Goal: Task Accomplishment & Management: Use online tool/utility

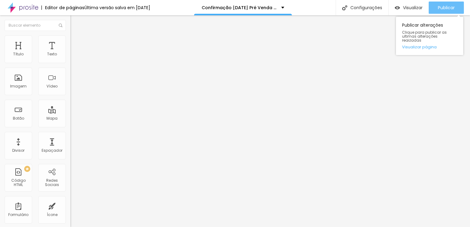
click at [451, 8] on span "Publicar" at bounding box center [446, 7] width 17 height 5
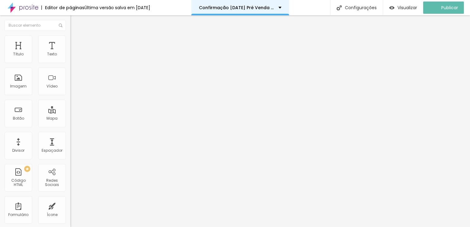
click at [284, 5] on div "Confirmação Natal Pré Venda Cliente" at bounding box center [240, 7] width 98 height 15
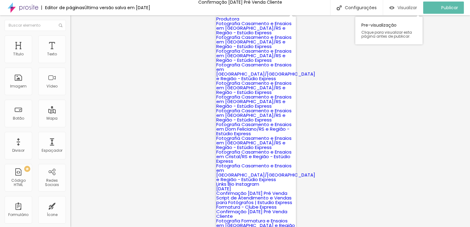
click at [402, 12] on div "Visualizar" at bounding box center [404, 8] width 28 height 12
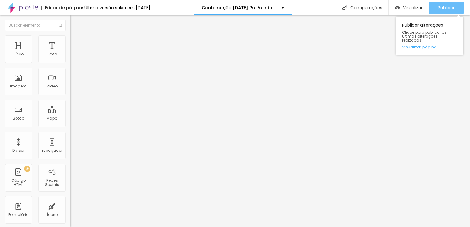
click at [437, 11] on button "Publicar" at bounding box center [446, 8] width 35 height 12
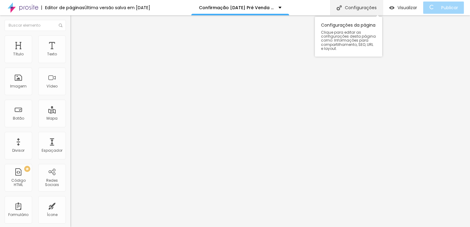
click at [358, 3] on div "Configurações" at bounding box center [356, 7] width 53 height 15
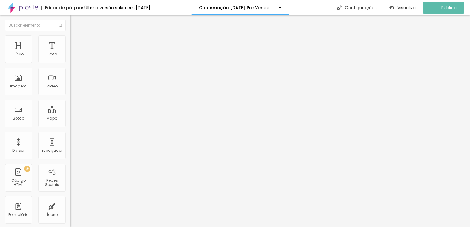
click at [76, 47] on span "Avançado" at bounding box center [86, 44] width 20 height 5
click at [76, 41] on span "Conteúdo" at bounding box center [85, 38] width 19 height 5
click at [73, 59] on span "Criar botão de pagamento" at bounding box center [98, 56] width 51 height 5
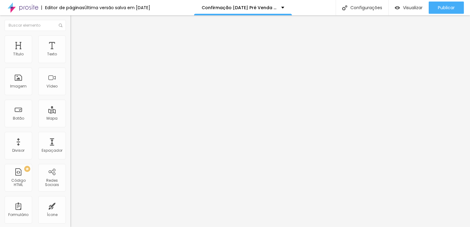
click at [74, 58] on span "Selecionar" at bounding box center [84, 55] width 20 height 5
click at [70, 61] on div "Selecionar" at bounding box center [105, 55] width 70 height 10
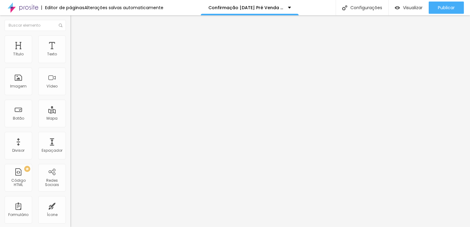
click at [74, 58] on span "Selecionar" at bounding box center [84, 55] width 20 height 5
click at [70, 61] on div "Selecionar" at bounding box center [105, 55] width 70 height 10
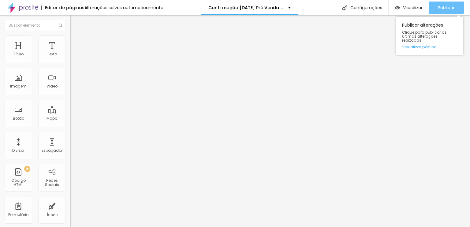
click at [458, 5] on button "Publicar" at bounding box center [446, 8] width 35 height 12
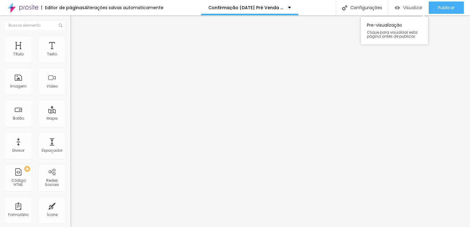
click at [410, 4] on div "Visualizar" at bounding box center [409, 8] width 28 height 12
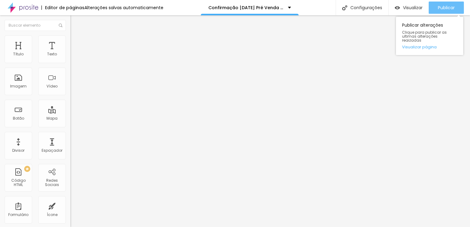
click at [447, 6] on span "Publicar" at bounding box center [446, 7] width 17 height 5
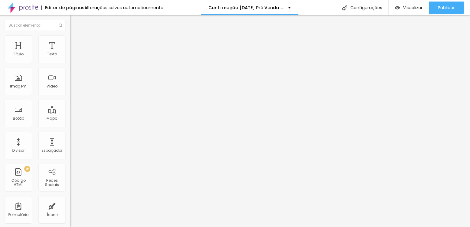
click at [76, 47] on span "Avançado" at bounding box center [86, 44] width 20 height 5
click at [70, 40] on li "Conteúdo" at bounding box center [105, 37] width 70 height 6
click at [70, 45] on ul "Conteúdo Avançado" at bounding box center [105, 40] width 70 height 12
click at [70, 45] on li "Avançado" at bounding box center [105, 43] width 70 height 6
click at [70, 53] on span "Trocar imagem" at bounding box center [86, 49] width 33 height 5
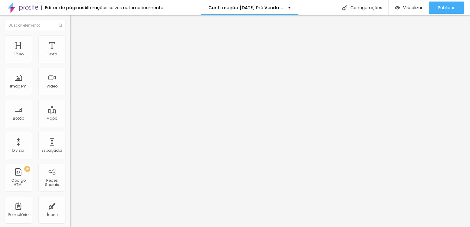
scroll to position [228, 0]
click at [70, 125] on input "https://wa.link/vt2480" at bounding box center [107, 123] width 74 height 6
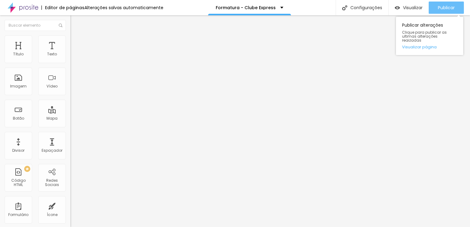
click at [442, 3] on div "Publicar" at bounding box center [446, 8] width 17 height 12
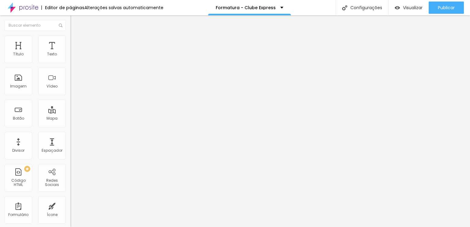
click at [70, 126] on input "https://wa.link/vt2480" at bounding box center [107, 123] width 74 height 6
click at [70, 120] on div "URL" at bounding box center [105, 118] width 70 height 4
click at [70, 125] on input "https://wa.link/vt2480" at bounding box center [107, 123] width 74 height 6
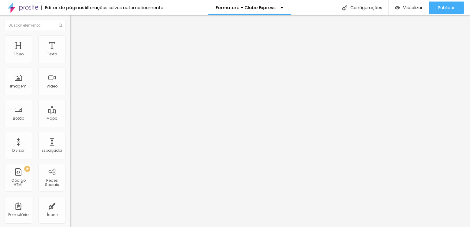
click at [70, 125] on input "https://wa.link/vt2480" at bounding box center [107, 123] width 74 height 6
paste input "9roovj"
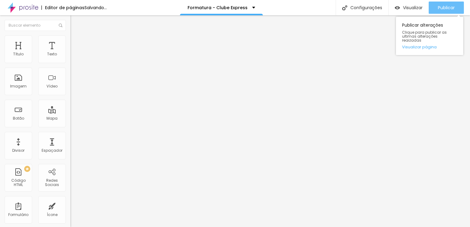
type input "https://wa.link/9roovj"
click at [445, 10] on span "Publicar" at bounding box center [446, 7] width 17 height 5
click at [438, 12] on div "Publicar" at bounding box center [446, 8] width 17 height 12
